Goal: Navigation & Orientation: Go to known website

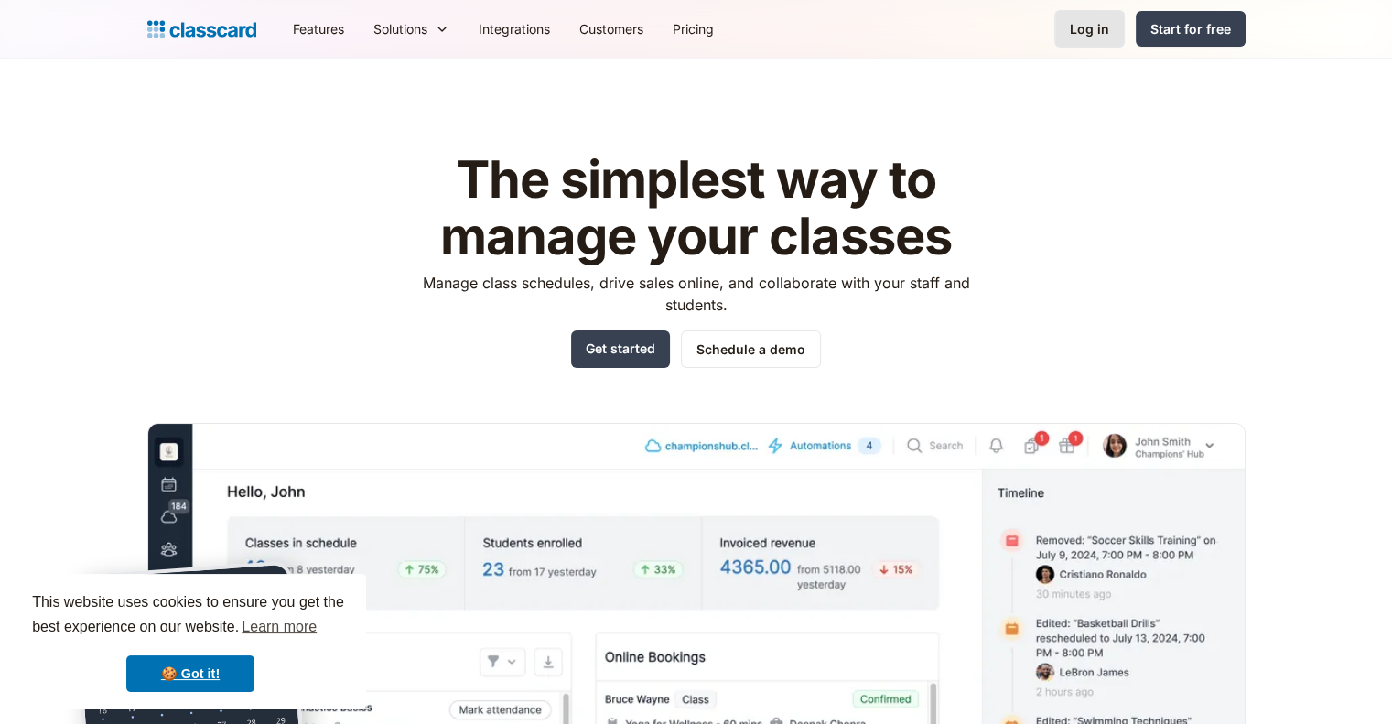
click at [1107, 27] on div "Log in" at bounding box center [1089, 28] width 39 height 19
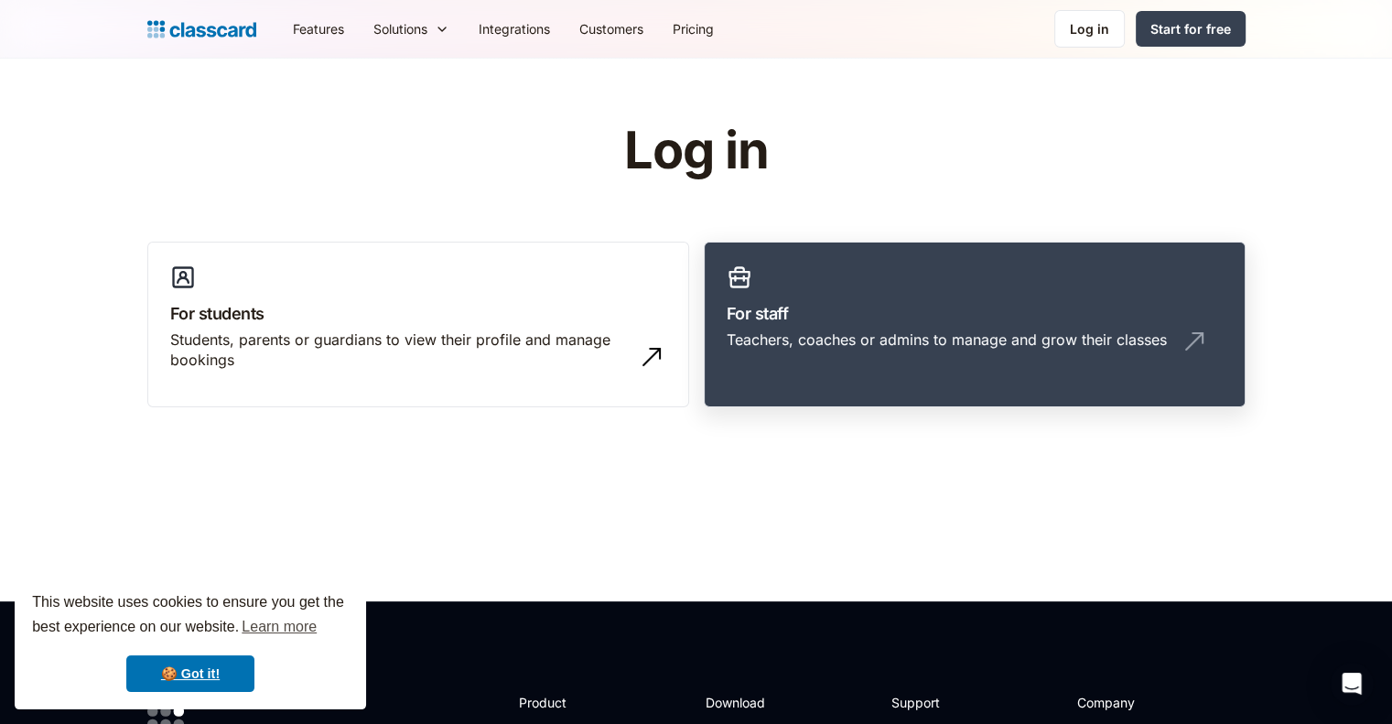
click at [1162, 303] on h3 "For staff" at bounding box center [975, 313] width 496 height 25
